Goal: Find specific page/section: Find specific page/section

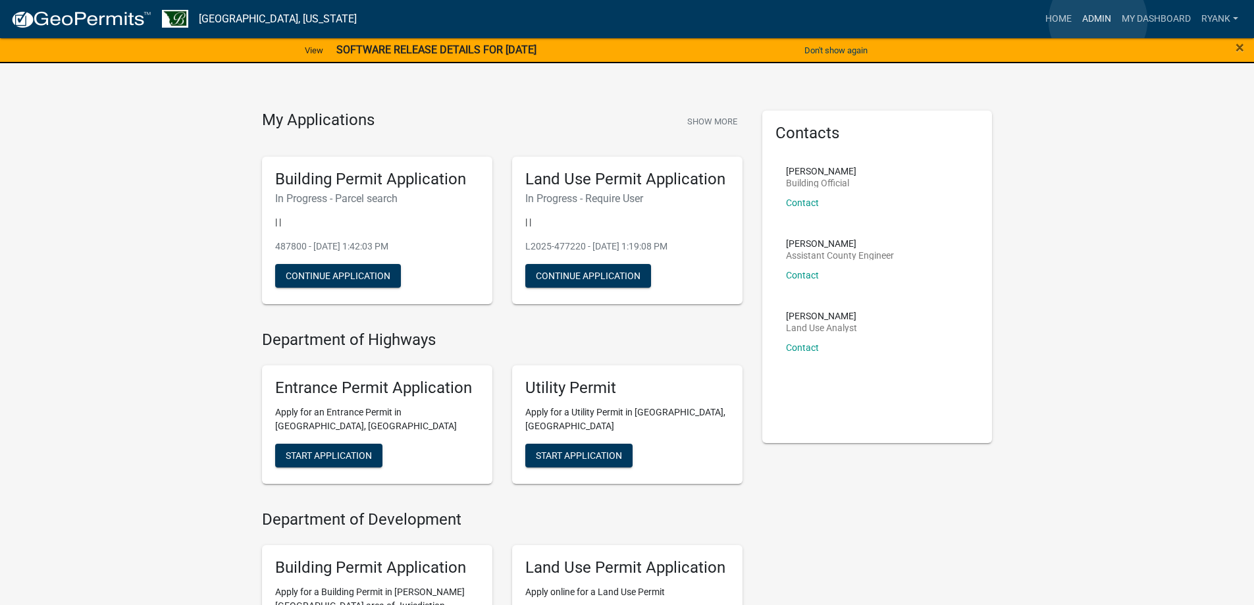
click at [1098, 20] on link "Admin" at bounding box center [1096, 19] width 39 height 25
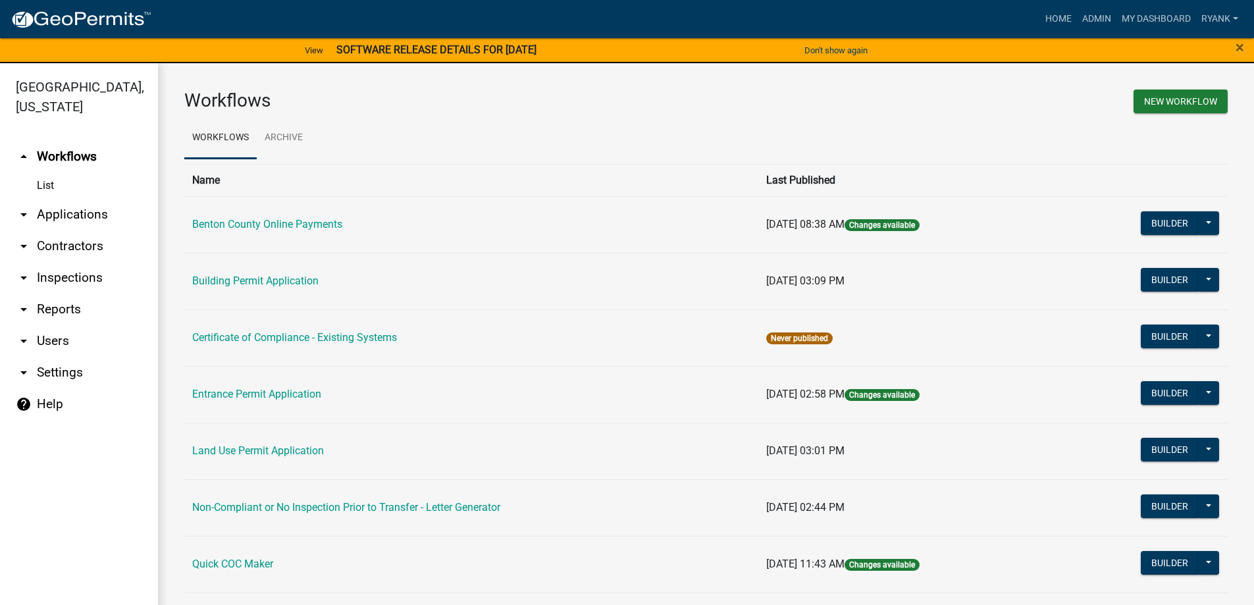
click at [65, 213] on link "arrow_drop_down Applications" at bounding box center [79, 215] width 158 height 32
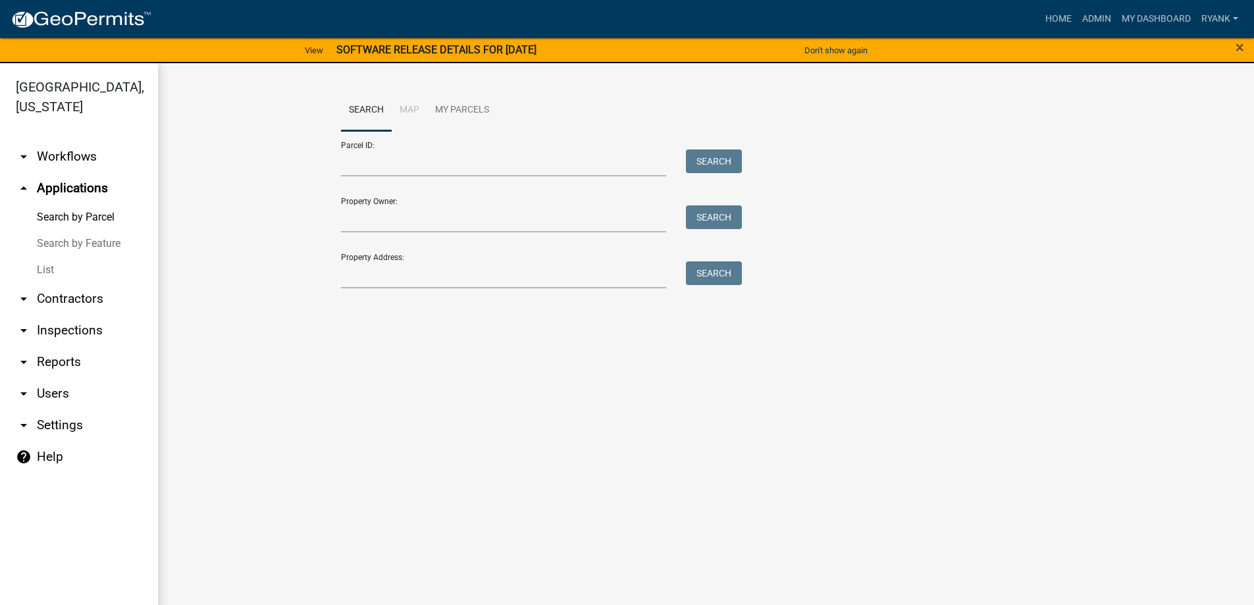
click at [71, 159] on link "arrow_drop_down Workflows" at bounding box center [79, 157] width 158 height 32
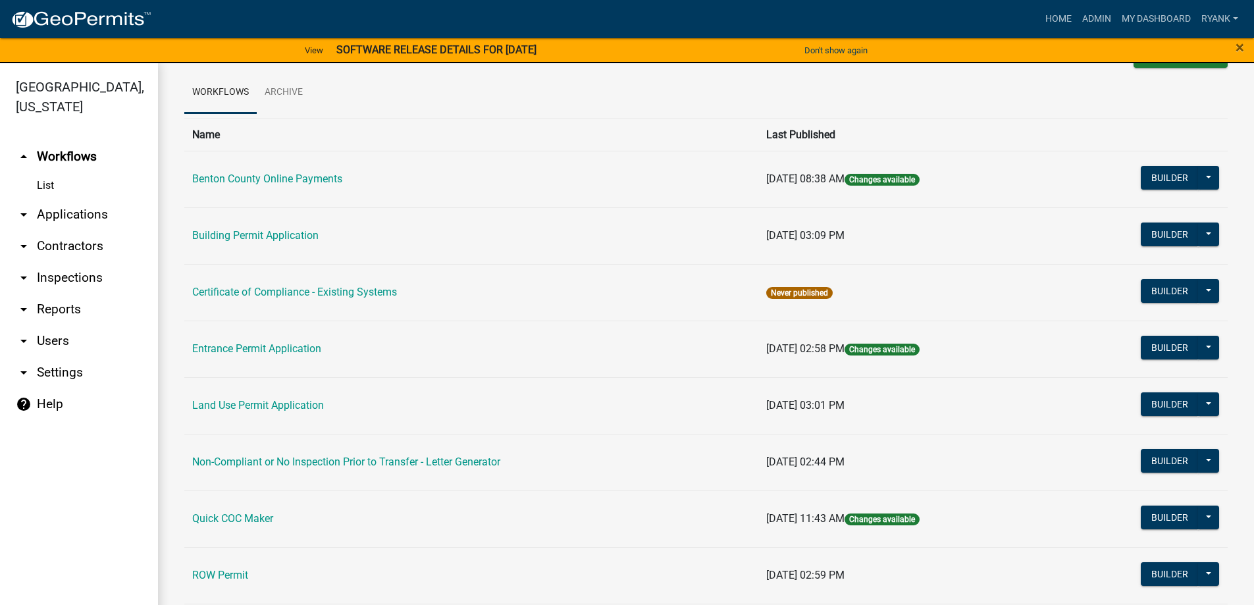
scroll to position [197, 0]
